Goal: Information Seeking & Learning: Learn about a topic

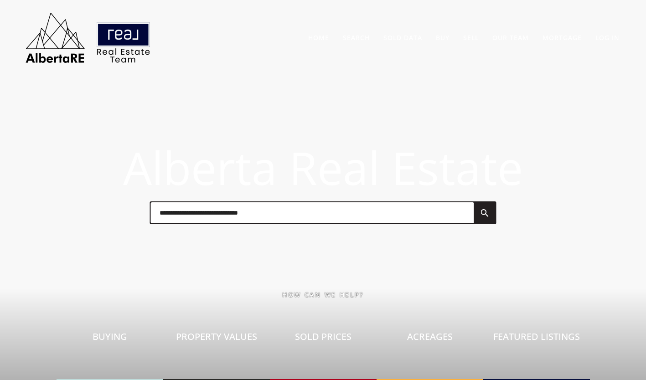
click at [398, 40] on link "Sold Data" at bounding box center [402, 37] width 39 height 9
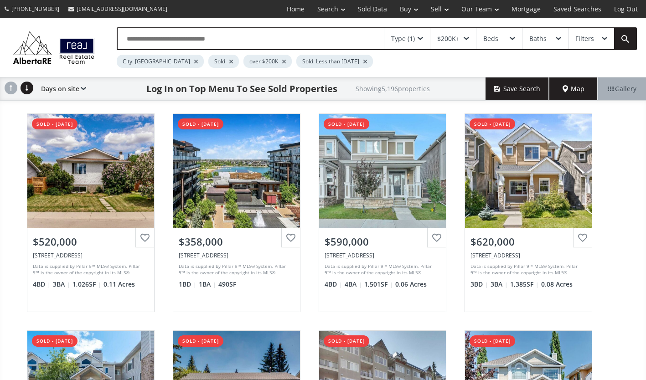
click at [282, 62] on div at bounding box center [284, 62] width 5 height 4
click at [194, 61] on div at bounding box center [196, 62] width 5 height 4
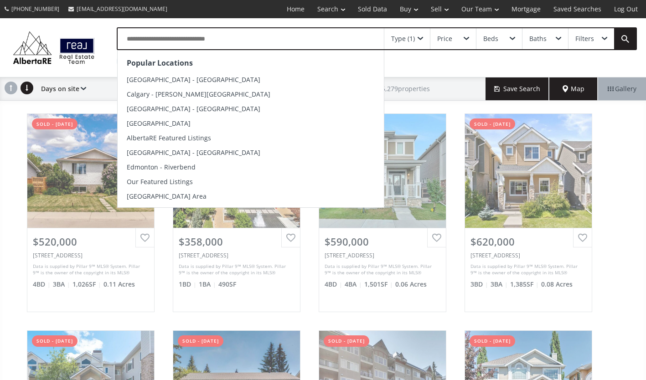
click at [162, 43] on input "text" at bounding box center [251, 38] width 266 height 21
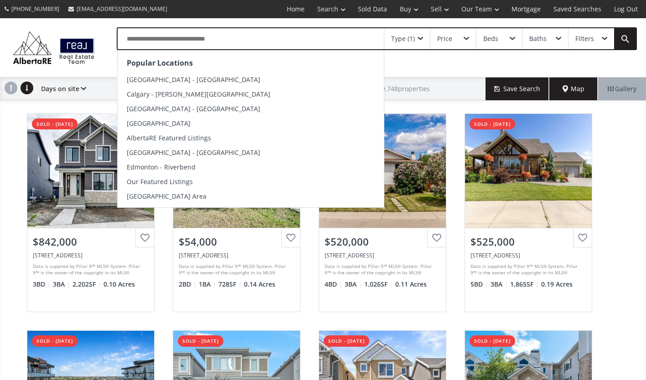
click at [104, 66] on div "Popular Locations Calgary - Kensington Calgary - Marda Loop Calgary - Downtown …" at bounding box center [367, 47] width 538 height 41
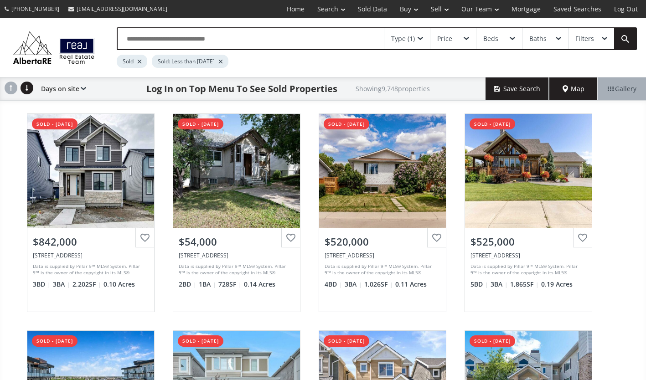
click at [223, 60] on div at bounding box center [220, 62] width 5 height 4
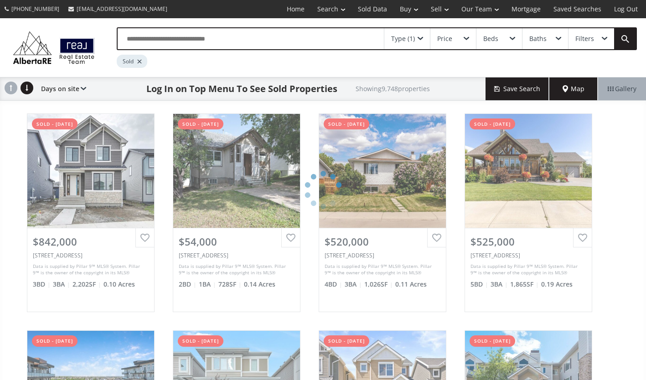
click at [196, 35] on input "text" at bounding box center [251, 38] width 266 height 21
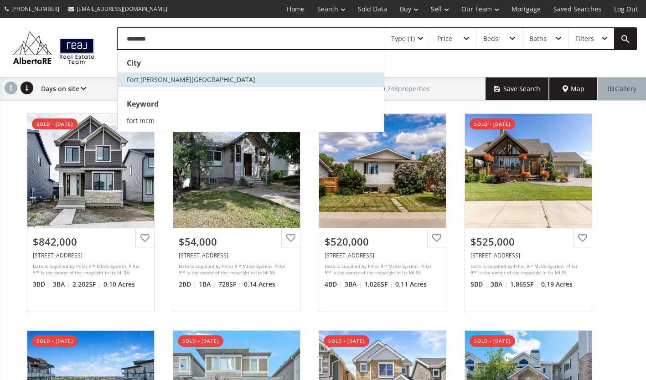
type input "********"
click at [169, 76] on span "Fort McMurray, AB" at bounding box center [191, 79] width 128 height 9
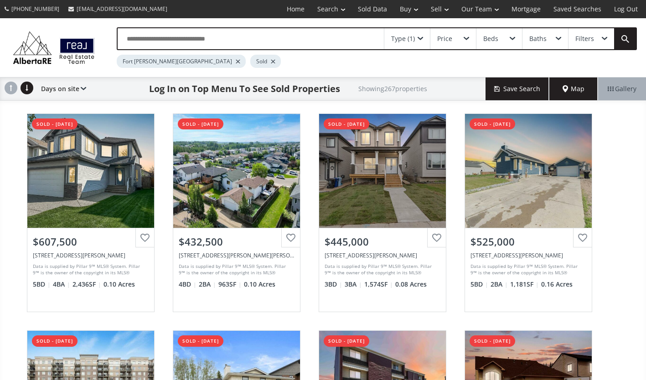
click at [568, 87] on span "Map" at bounding box center [573, 88] width 22 height 9
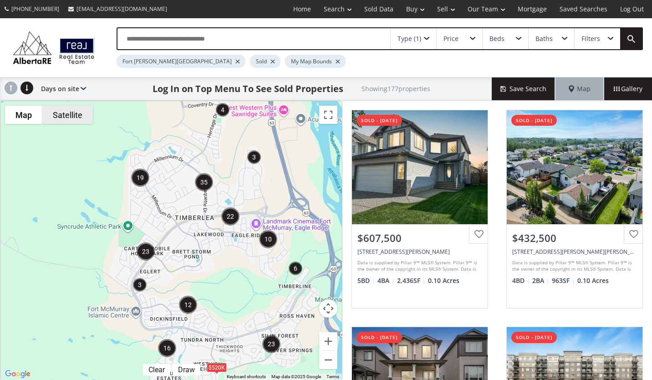
click at [72, 123] on button "Satellite" at bounding box center [67, 115] width 51 height 18
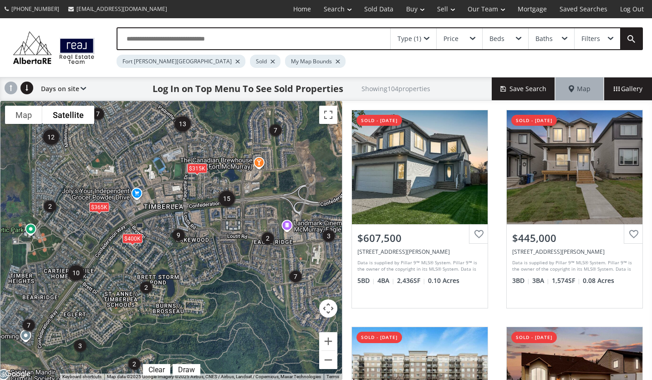
click at [220, 240] on div "To navigate, press the arrow keys. $400K $365K $315K" at bounding box center [171, 240] width 342 height 279
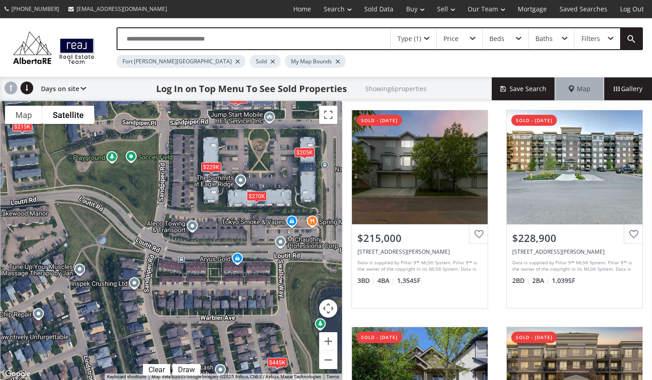
drag, startPoint x: 219, startPoint y: 224, endPoint x: 219, endPoint y: 334, distance: 109.8
click at [219, 334] on div "To navigate the map with touch gestures double-tap and hold your finger on the …" at bounding box center [171, 241] width 343 height 280
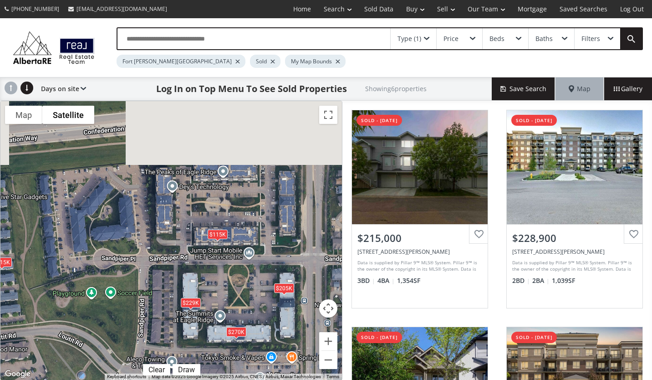
drag, startPoint x: 219, startPoint y: 333, endPoint x: 215, endPoint y: 361, distance: 28.0
click at [216, 362] on div "To navigate, press the arrow keys. $215K $229K $445K $270K $205K $115K" at bounding box center [171, 240] width 342 height 279
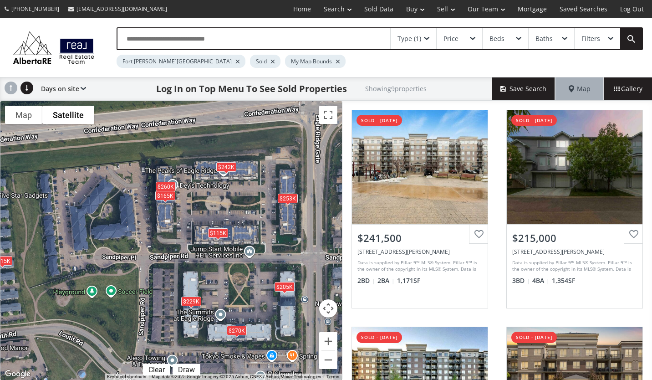
click at [583, 37] on div "Filters" at bounding box center [591, 39] width 19 height 6
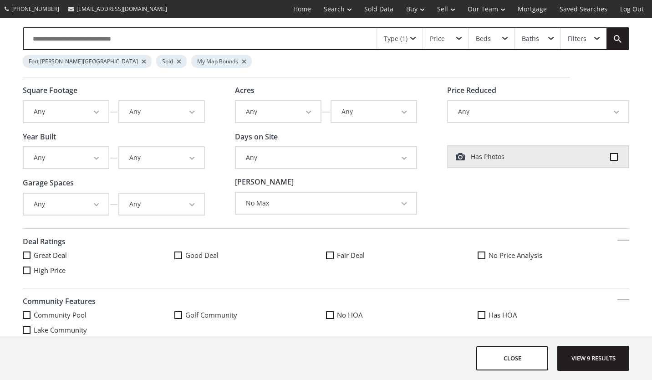
click at [395, 40] on div "Type (1)" at bounding box center [396, 39] width 24 height 6
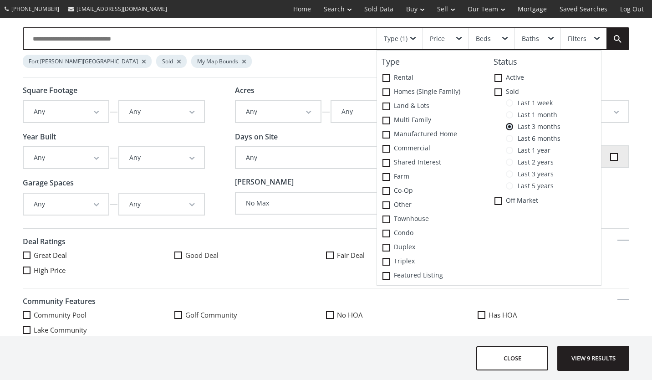
click at [399, 40] on div "Type (1)" at bounding box center [396, 39] width 24 height 6
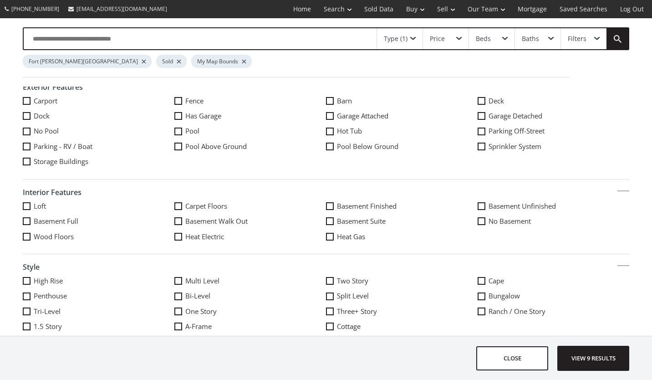
scroll to position [454, 0]
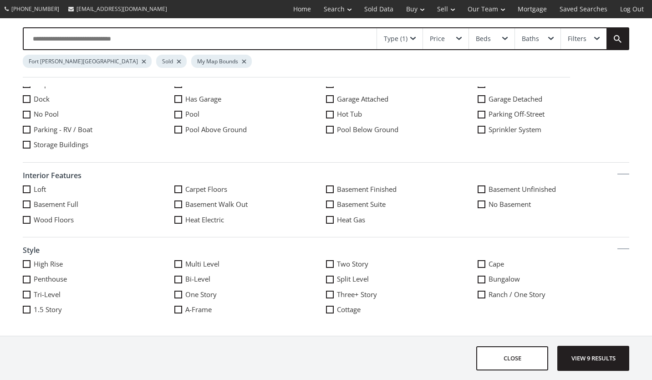
click at [578, 36] on div "Filters" at bounding box center [577, 39] width 19 height 6
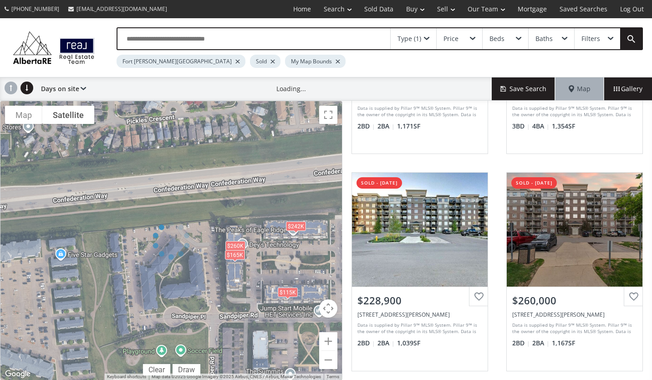
scroll to position [182, 0]
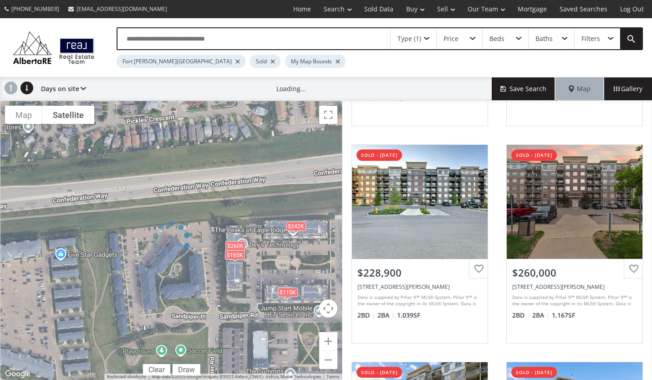
drag, startPoint x: 206, startPoint y: 206, endPoint x: 191, endPoint y: 179, distance: 31.2
click at [192, 179] on div at bounding box center [171, 241] width 343 height 280
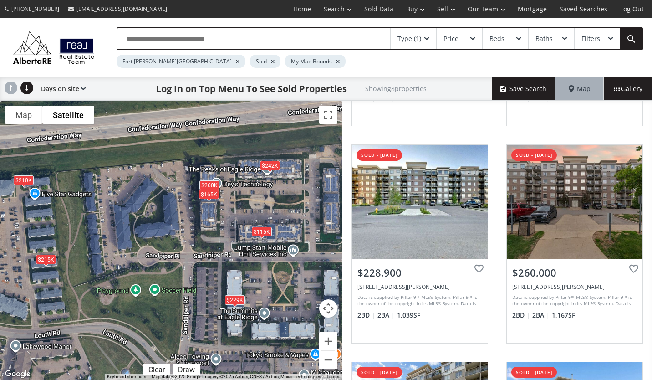
drag, startPoint x: 227, startPoint y: 171, endPoint x: 246, endPoint y: 138, distance: 38.5
click at [246, 137] on div "To navigate, press the arrow keys. $242K $215K $229K $260K $165K $210K $449K $1…" at bounding box center [171, 240] width 342 height 279
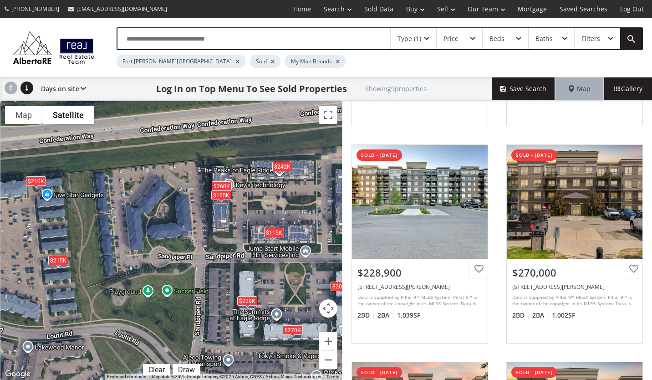
click at [56, 260] on div "$215K" at bounding box center [58, 260] width 20 height 10
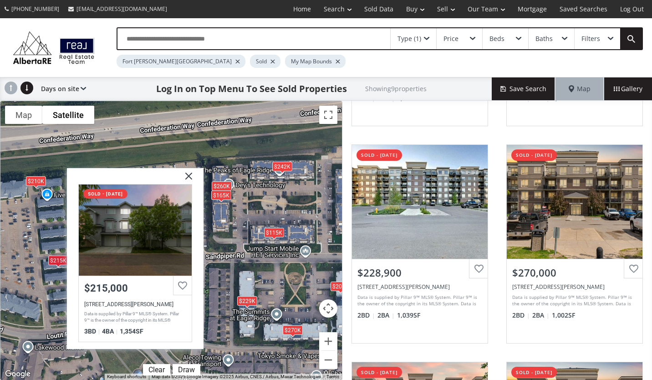
click at [189, 175] on img at bounding box center [185, 179] width 23 height 23
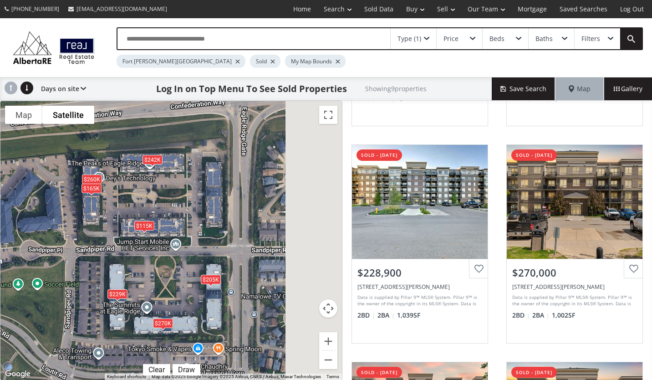
drag, startPoint x: 191, startPoint y: 202, endPoint x: 60, endPoint y: 195, distance: 130.9
click at [60, 195] on div "To navigate, press the arrow keys. $242K $215K $229K $270K $260K $205K $165K $2…" at bounding box center [171, 240] width 342 height 279
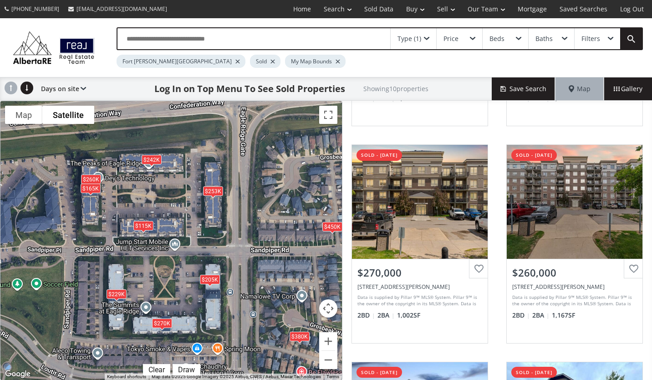
click at [198, 88] on h1 "Log In on Top Menu To See Sold Properties" at bounding box center [249, 88] width 191 height 13
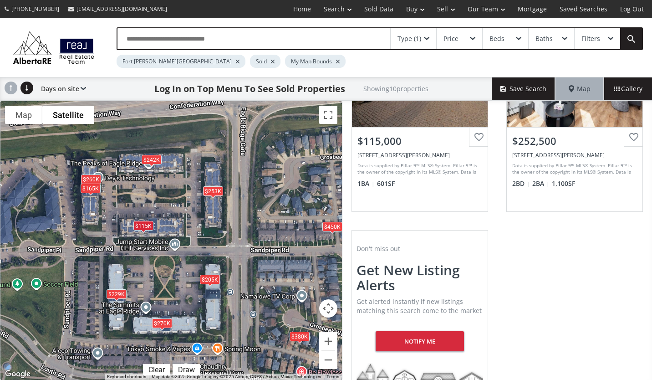
scroll to position [994, 0]
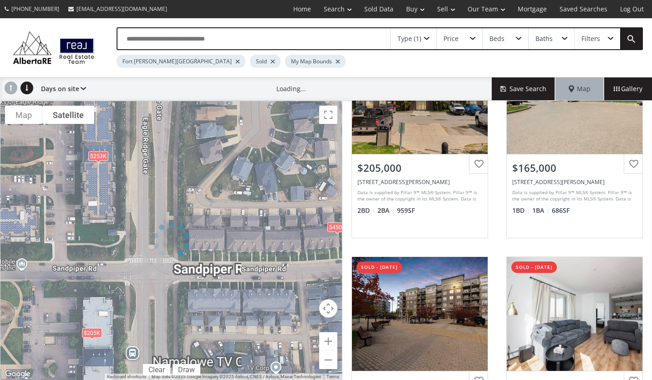
scroll to position [154, 0]
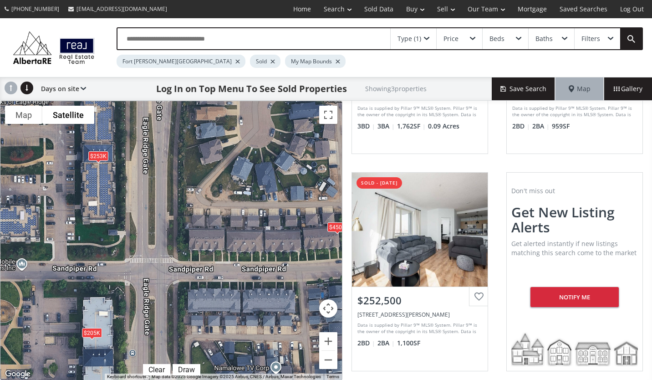
click at [79, 88] on div "Days on site Price SQFT Bedrooms Bathrooms Days on site Year built Lot size Pri…" at bounding box center [61, 88] width 50 height 23
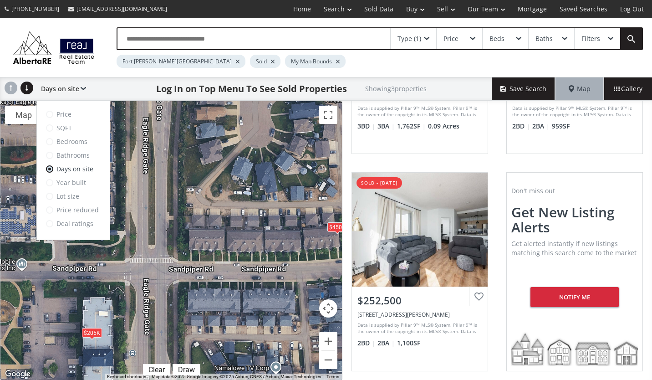
click at [79, 88] on div "Days on site Price SQFT Bedrooms Bathrooms Days on site Year built Lot size Pri…" at bounding box center [61, 88] width 50 height 23
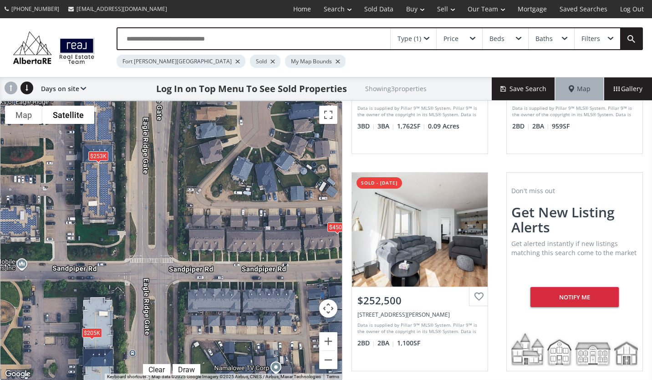
click at [271, 61] on div at bounding box center [273, 62] width 5 height 4
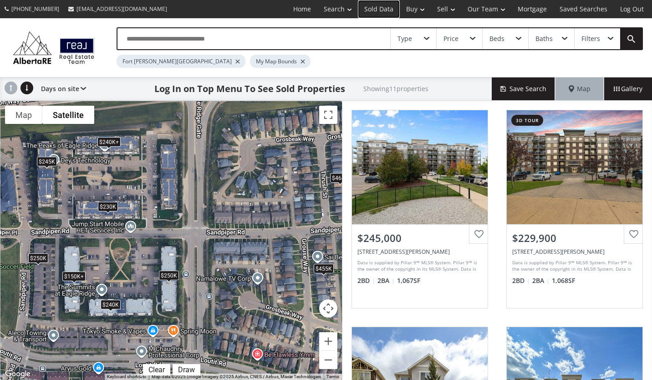
click at [386, 11] on link "Sold Data" at bounding box center [379, 9] width 42 height 18
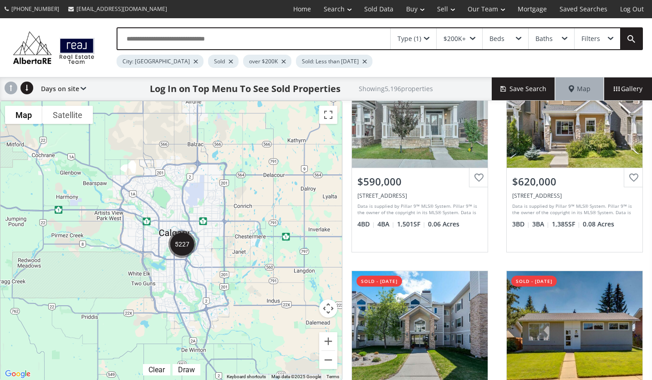
scroll to position [410, 0]
